Goal: Task Accomplishment & Management: Complete application form

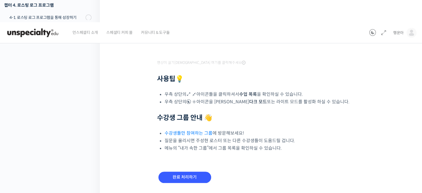
scroll to position [195, 0]
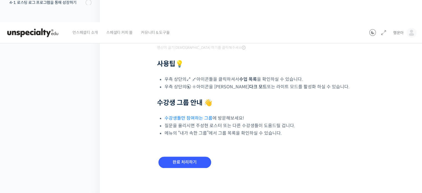
click at [202, 118] on link "수강생들만 참여하는 그룹" at bounding box center [189, 118] width 48 height 6
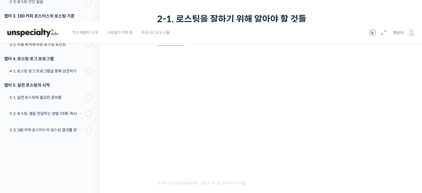
scroll to position [195, 0]
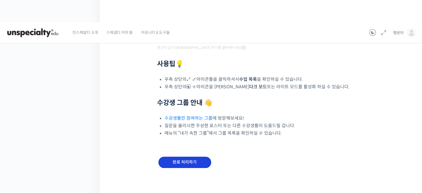
click at [179, 160] on input "완료 처리하기" at bounding box center [185, 162] width 53 height 11
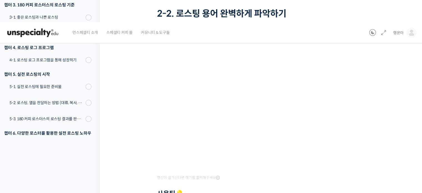
scroll to position [64, 0]
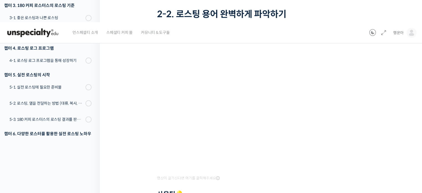
click at [279, 36] on div "언스페셜티 소개 스페셜티 커피 몰 커뮤니티 & 도구들" at bounding box center [217, 32] width 299 height 21
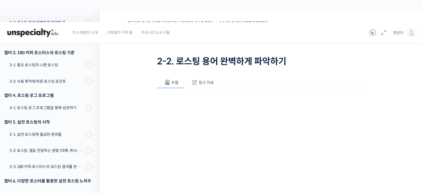
scroll to position [91, 0]
